Goal: Information Seeking & Learning: Check status

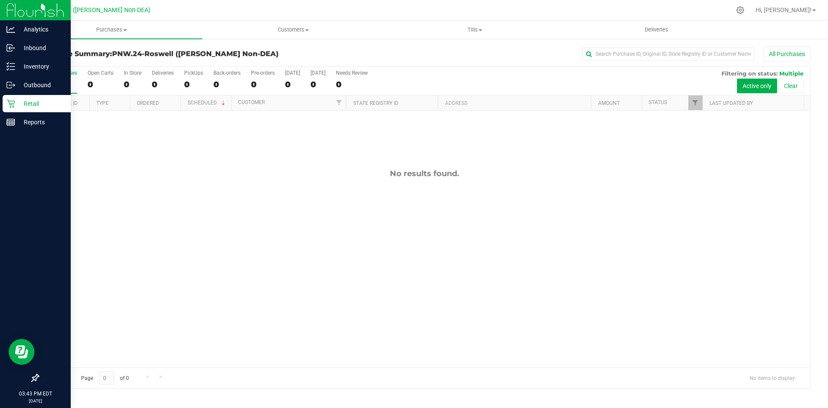
click at [30, 100] on p "Retail" at bounding box center [41, 103] width 52 height 10
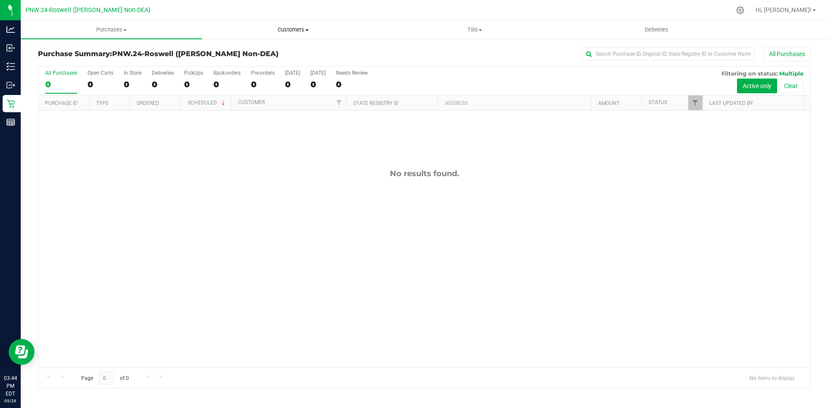
click at [309, 30] on span at bounding box center [306, 30] width 3 height 2
click at [237, 51] on span "All customers" at bounding box center [233, 51] width 62 height 7
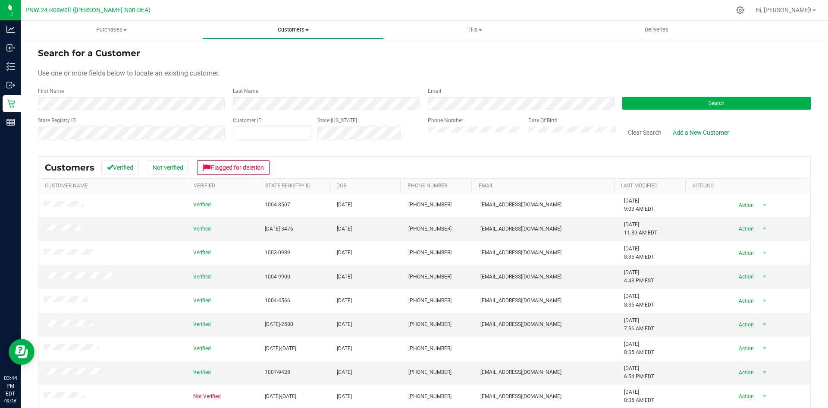
click at [308, 31] on span at bounding box center [306, 30] width 3 height 2
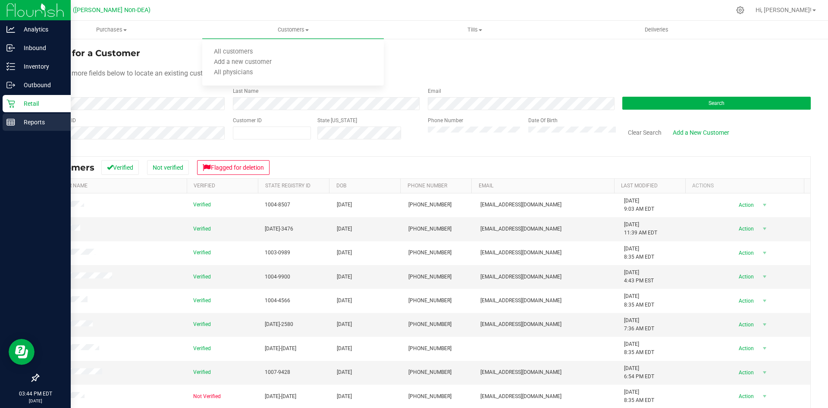
click at [29, 121] on p "Reports" at bounding box center [41, 122] width 52 height 10
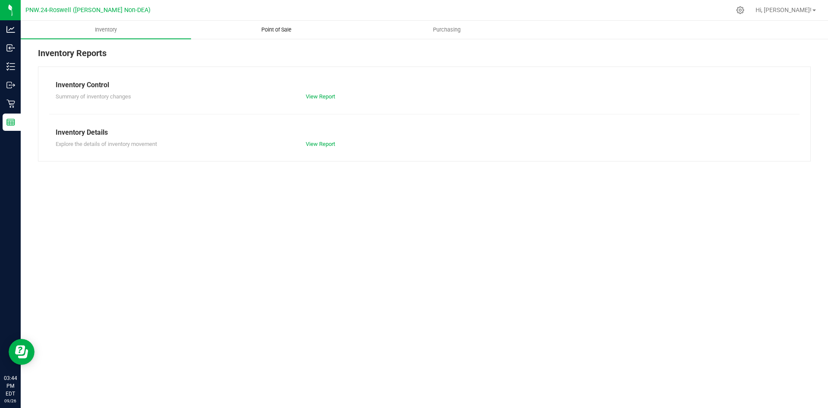
click at [282, 29] on span "Point of Sale" at bounding box center [276, 30] width 53 height 8
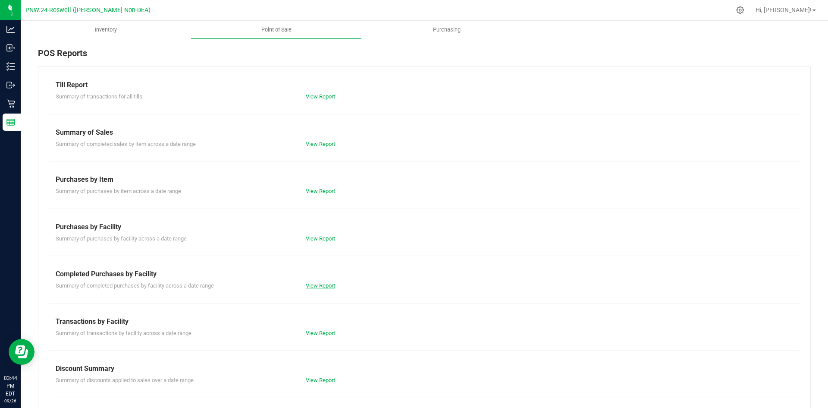
click at [319, 282] on link "View Report" at bounding box center [320, 285] width 29 height 6
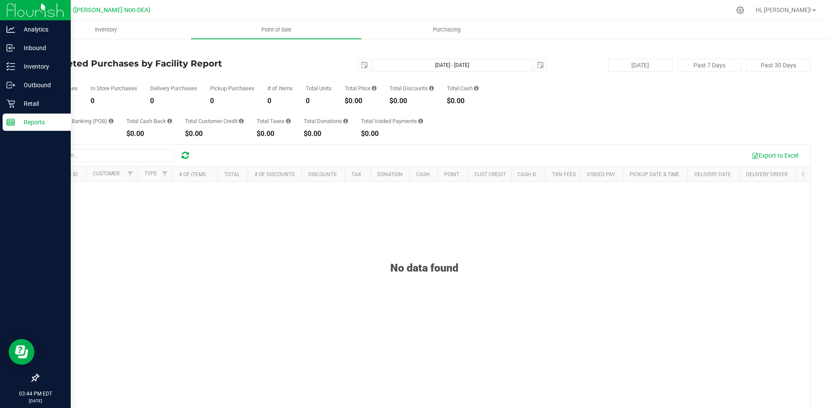
click at [22, 121] on p "Reports" at bounding box center [41, 122] width 52 height 10
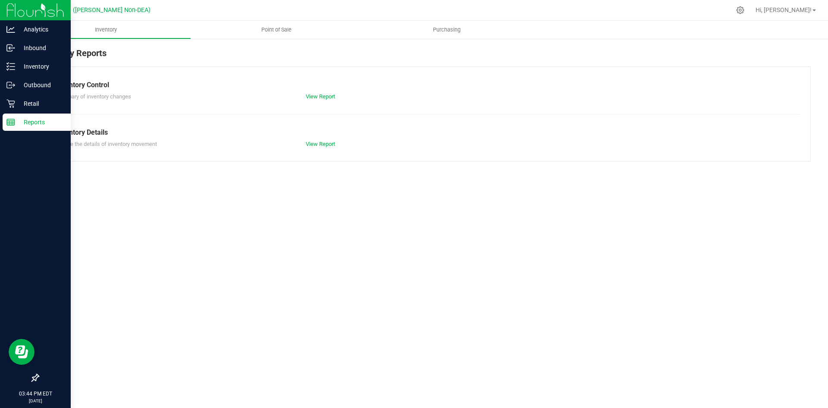
click at [30, 119] on p "Reports" at bounding box center [41, 122] width 52 height 10
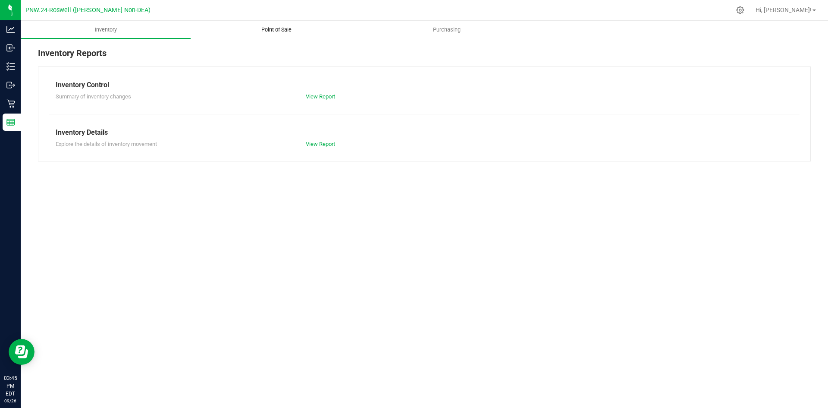
click at [269, 27] on span "Point of Sale" at bounding box center [276, 30] width 53 height 8
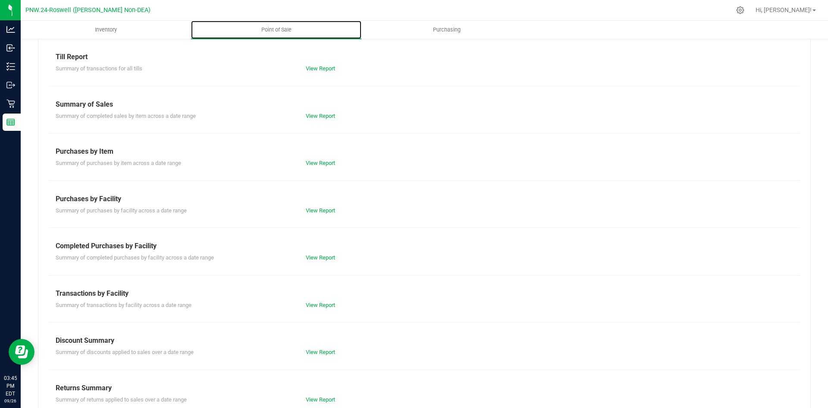
scroll to position [46, 0]
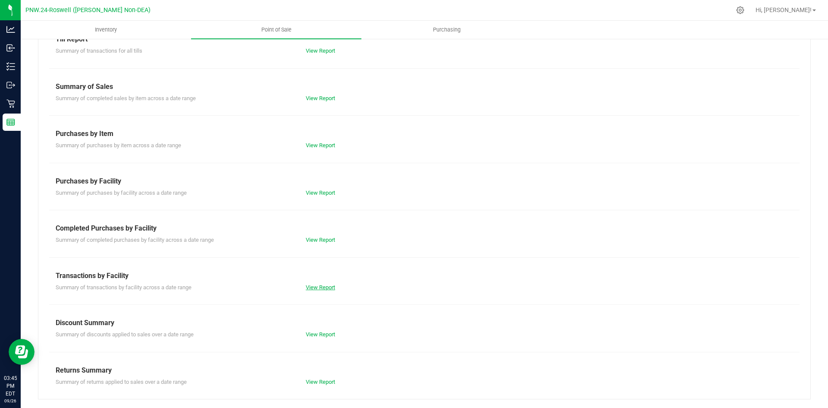
click at [322, 288] on link "View Report" at bounding box center [320, 287] width 29 height 6
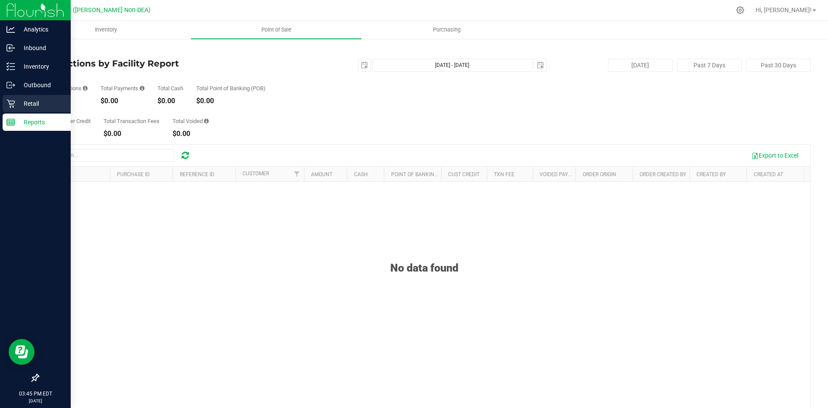
click at [34, 101] on p "Retail" at bounding box center [41, 103] width 52 height 10
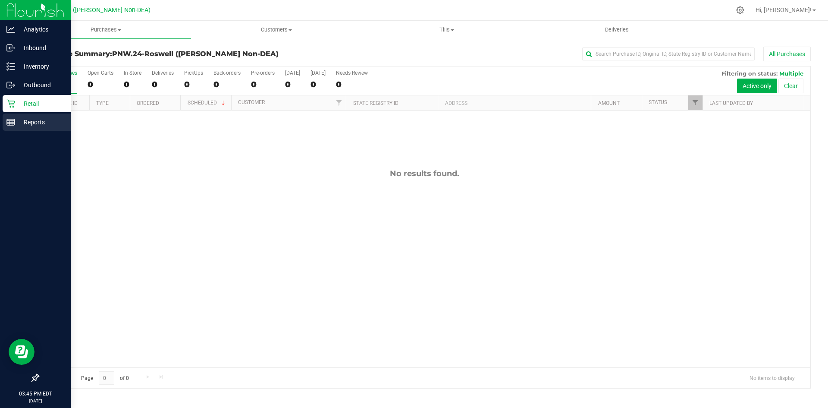
click at [30, 121] on p "Reports" at bounding box center [41, 122] width 52 height 10
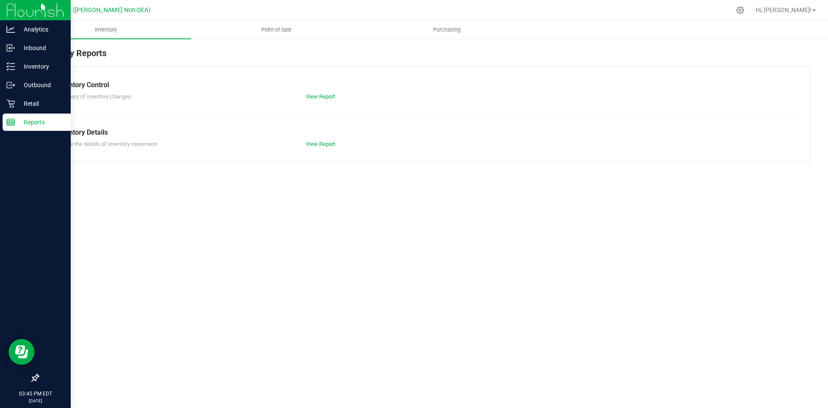
click at [18, 120] on p "Reports" at bounding box center [41, 122] width 52 height 10
click at [28, 121] on p "Reports" at bounding box center [41, 122] width 52 height 10
click at [38, 100] on p "Retail" at bounding box center [41, 103] width 52 height 10
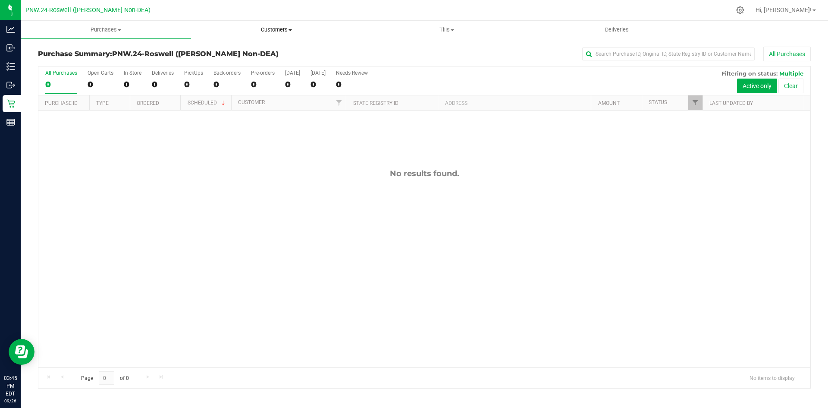
click at [291, 31] on span "Customers" at bounding box center [277, 30] width 170 height 8
click at [273, 12] on div at bounding box center [442, 10] width 576 height 17
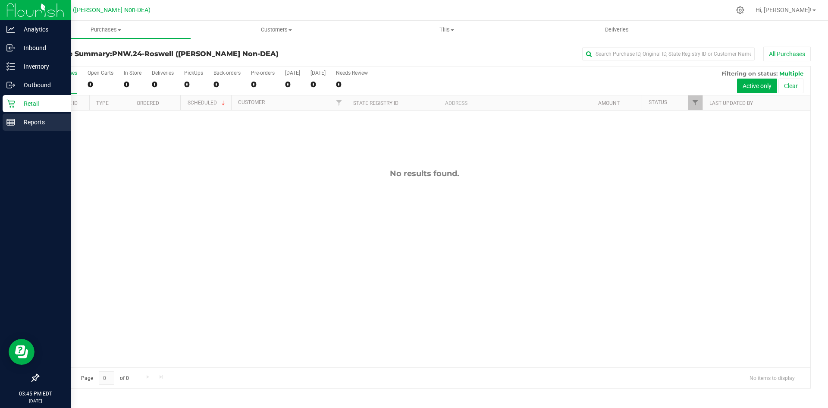
click at [35, 121] on p "Reports" at bounding box center [41, 122] width 52 height 10
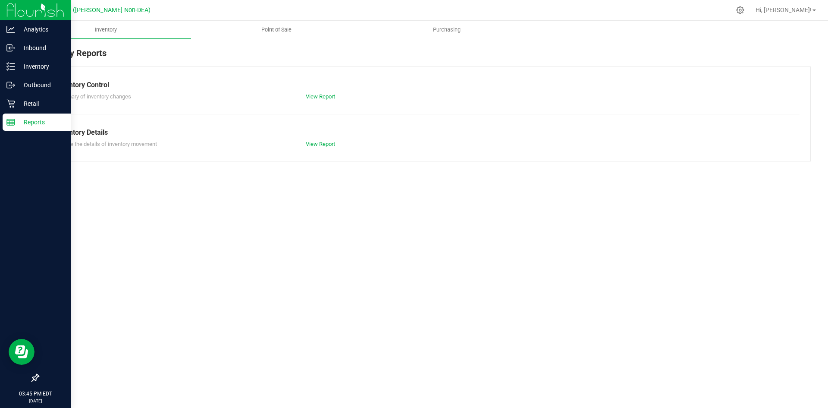
click at [33, 121] on p "Reports" at bounding box center [41, 122] width 52 height 10
click at [8, 120] on icon at bounding box center [10, 122] width 9 height 9
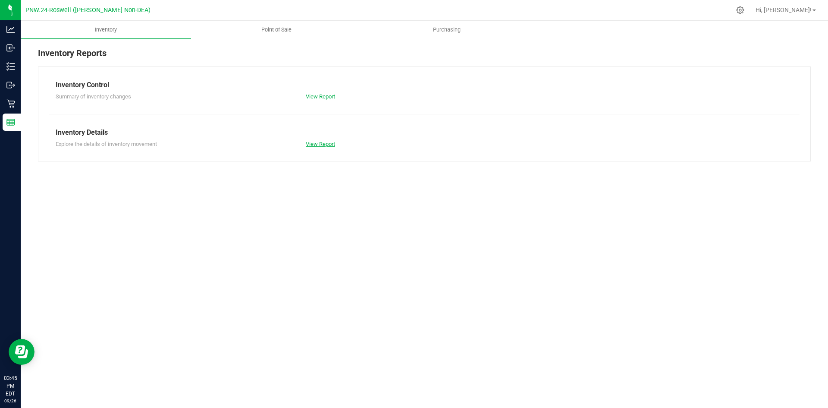
click at [321, 143] on link "View Report" at bounding box center [320, 144] width 29 height 6
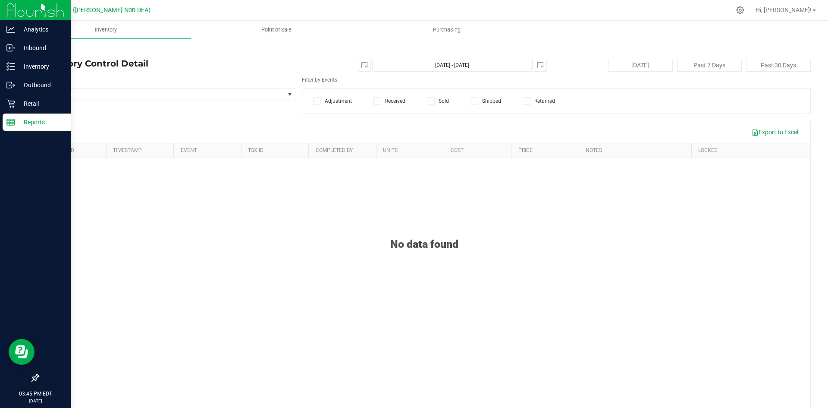
click at [12, 121] on icon at bounding box center [10, 122] width 9 height 9
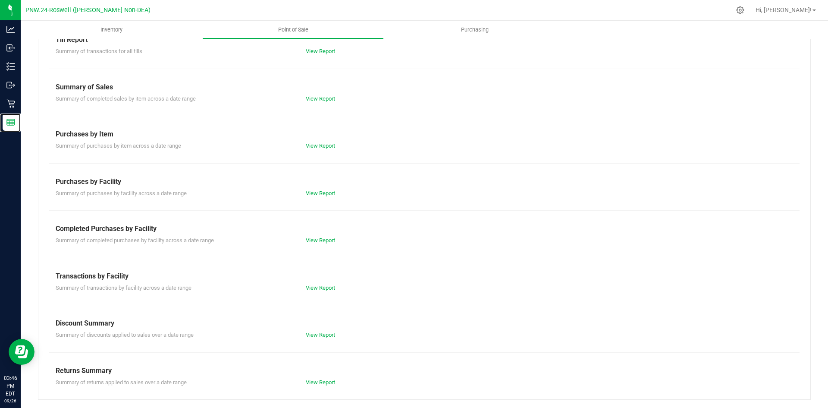
scroll to position [46, 0]
click at [0, 113] on link "Reports" at bounding box center [10, 122] width 21 height 19
